Goal: Information Seeking & Learning: Learn about a topic

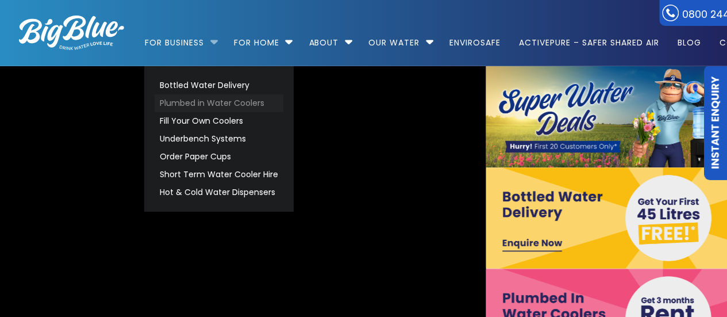
click at [201, 106] on link "Plumbed in Water Coolers" at bounding box center [219, 103] width 129 height 18
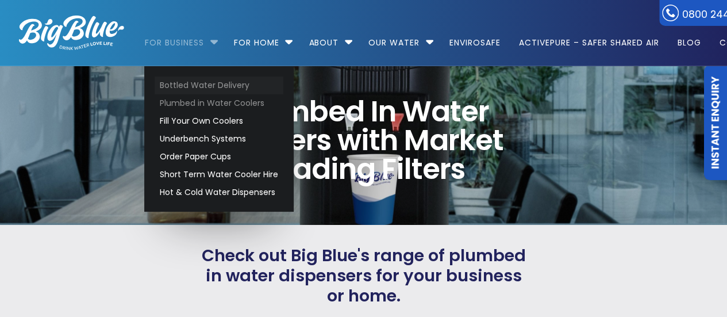
click at [193, 86] on link "Bottled Water Delivery" at bounding box center [219, 85] width 129 height 18
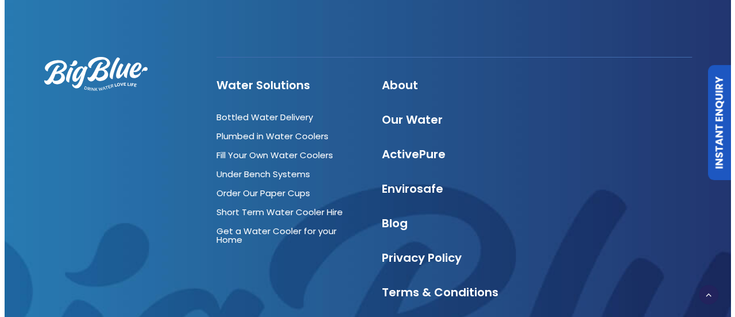
scroll to position [2099, 0]
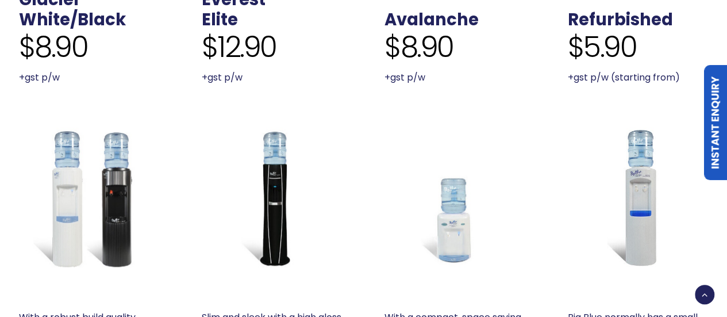
scroll to position [499, 0]
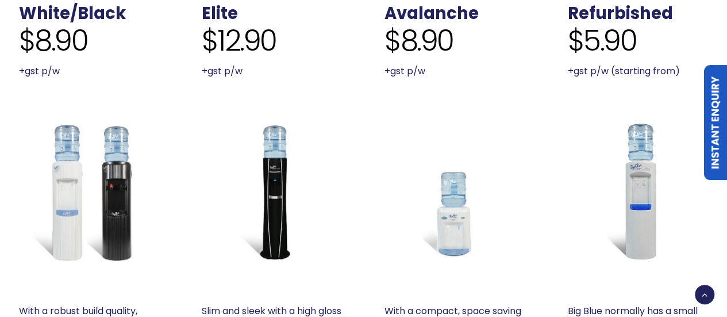
click at [115, 180] on img at bounding box center [89, 191] width 141 height 141
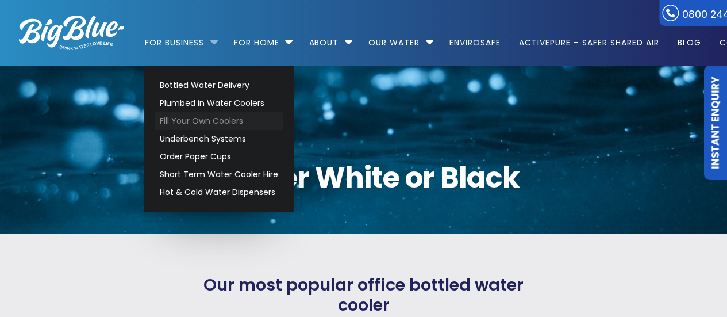
click at [198, 123] on link "Fill Your Own Coolers" at bounding box center [219, 121] width 129 height 18
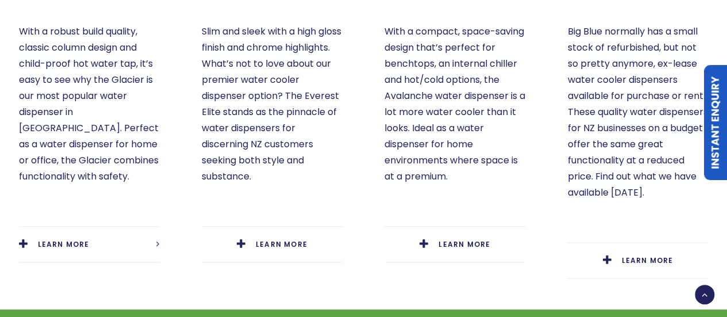
scroll to position [780, 0]
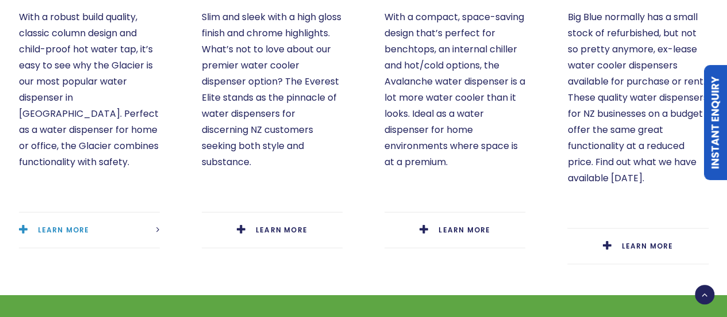
click at [63, 212] on link "LEARN MORE" at bounding box center [89, 229] width 141 height 35
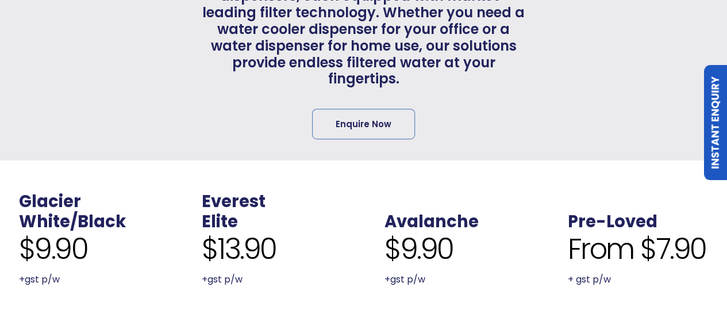
scroll to position [0, 0]
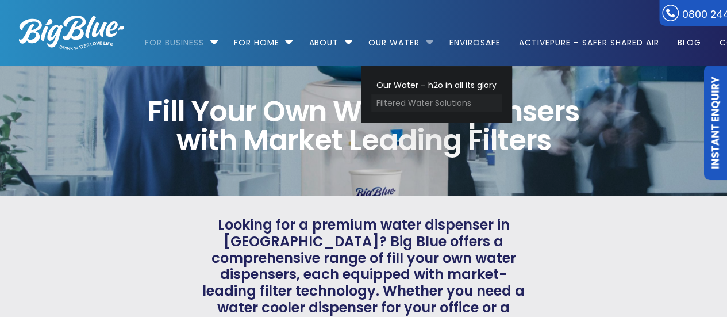
click at [405, 109] on link "Filtered Water Solutions" at bounding box center [436, 103] width 130 height 18
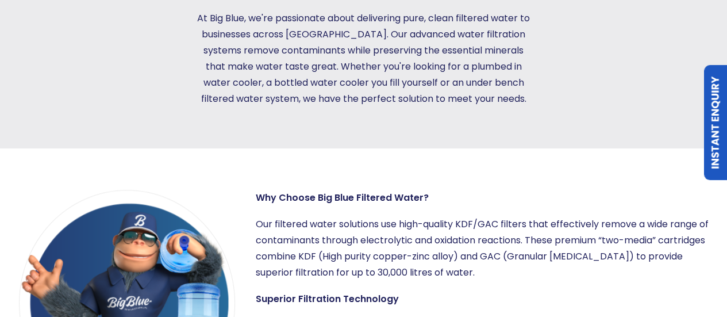
scroll to position [200, 0]
